Goal: Find contact information: Find contact information

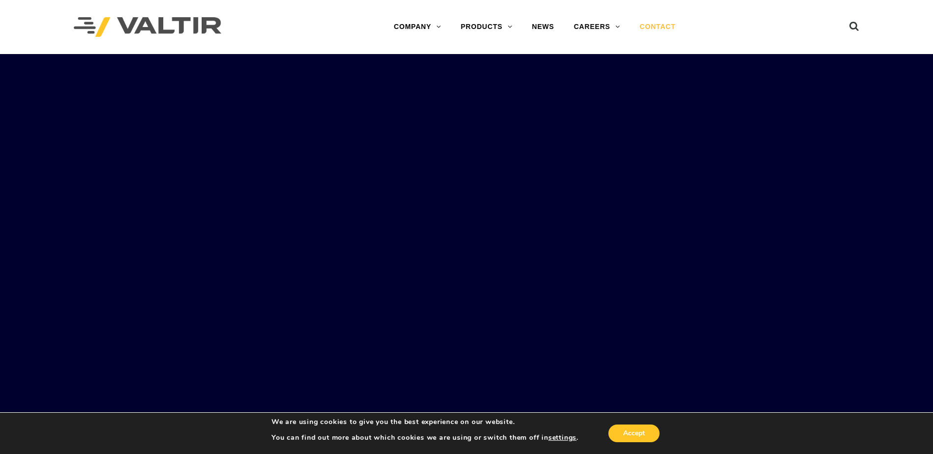
click at [652, 26] on link "CONTACT" at bounding box center [658, 27] width 56 height 20
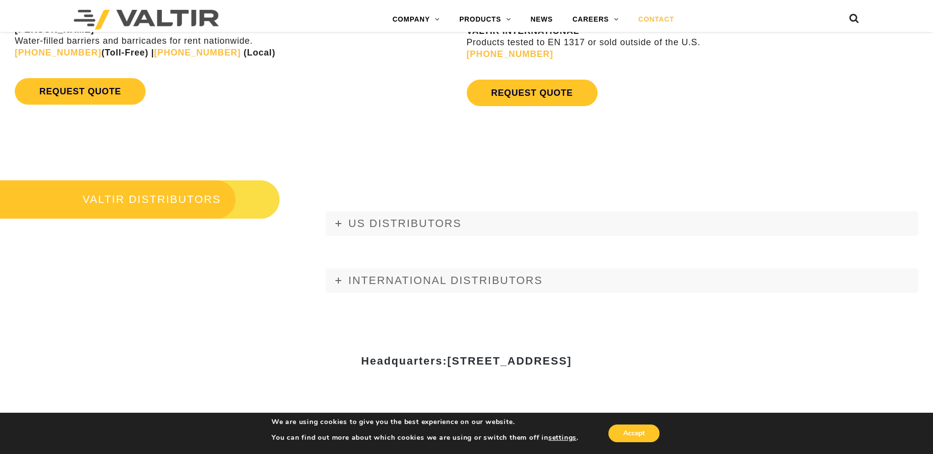
scroll to position [1131, 0]
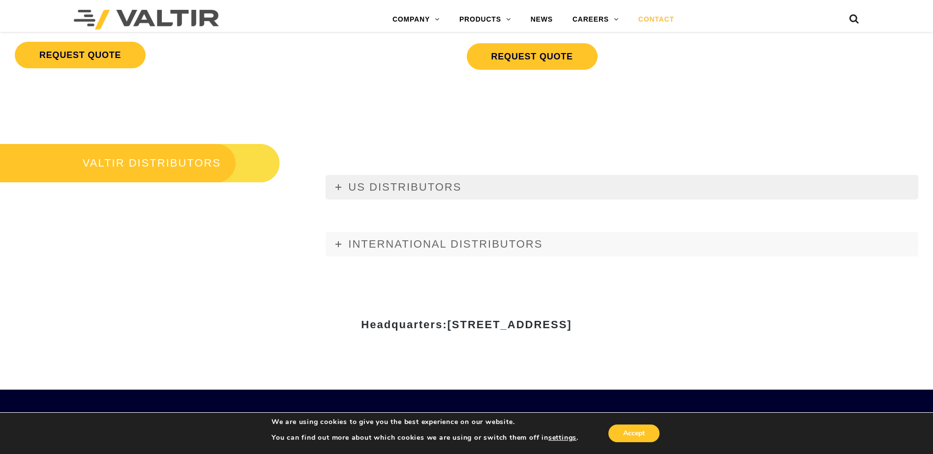
click at [386, 191] on span "US DISTRIBUTORS" at bounding box center [404, 187] width 113 height 12
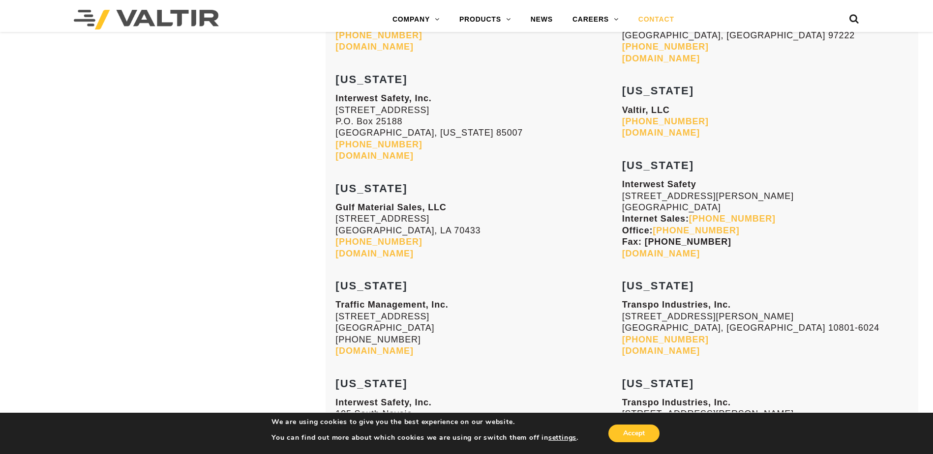
scroll to position [1524, 0]
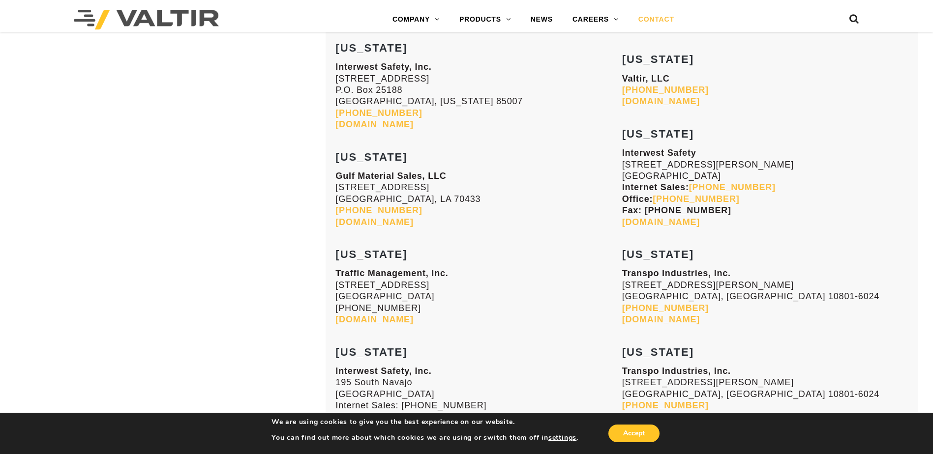
click at [404, 318] on link "trafficmanagement.com" at bounding box center [374, 320] width 78 height 10
